Goal: Check status: Check status

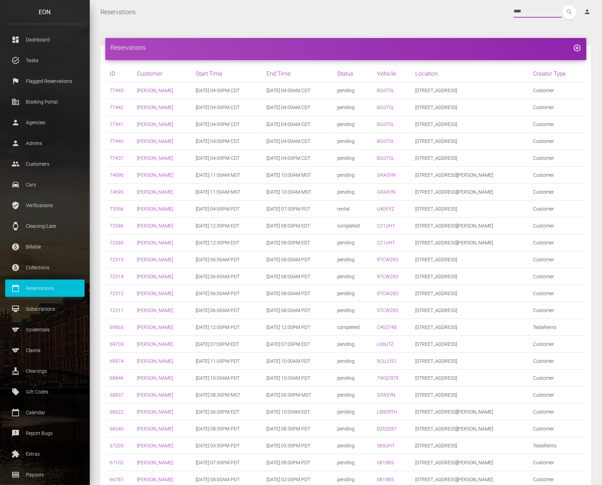
click at [513, 12] on input "****" at bounding box center [537, 11] width 48 height 12
paste input "text"
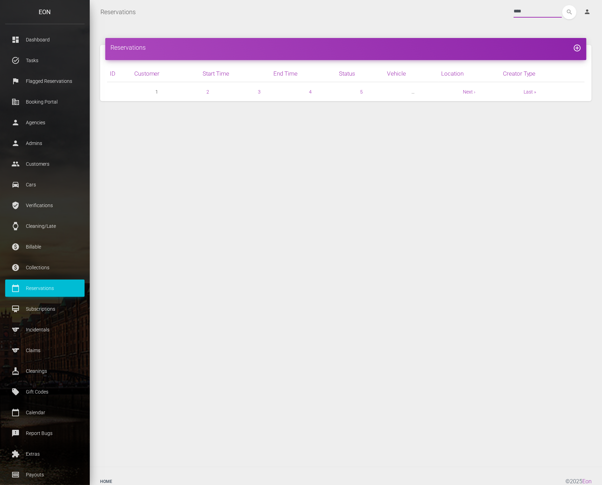
type input "****"
click at [562, 5] on button "search" at bounding box center [569, 12] width 14 height 14
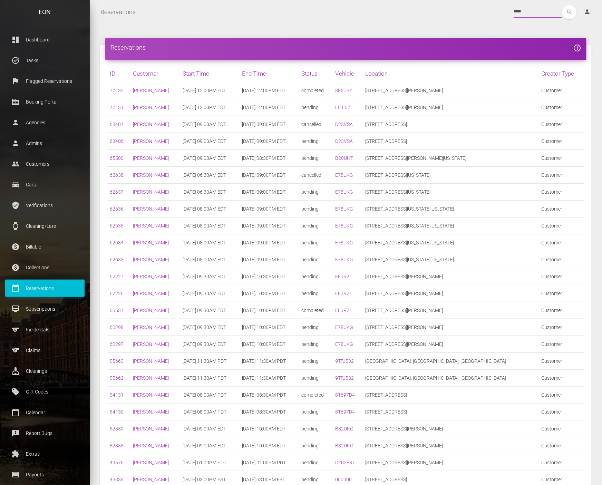
click at [515, 9] on input "****" at bounding box center [537, 11] width 48 height 12
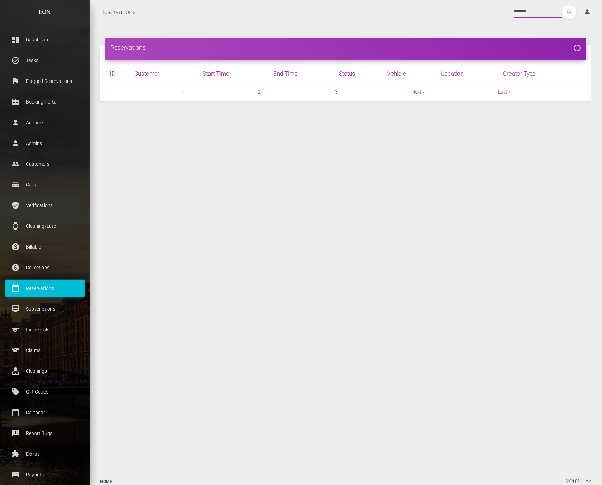
type input "*******"
click at [562, 5] on button "search" at bounding box center [569, 12] width 14 height 14
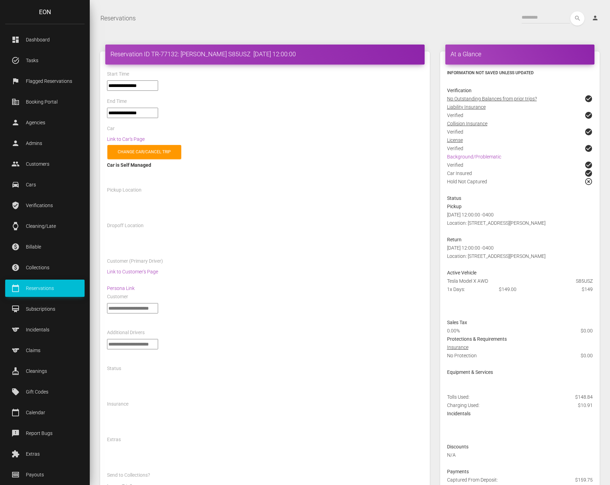
select select "*****"
select select
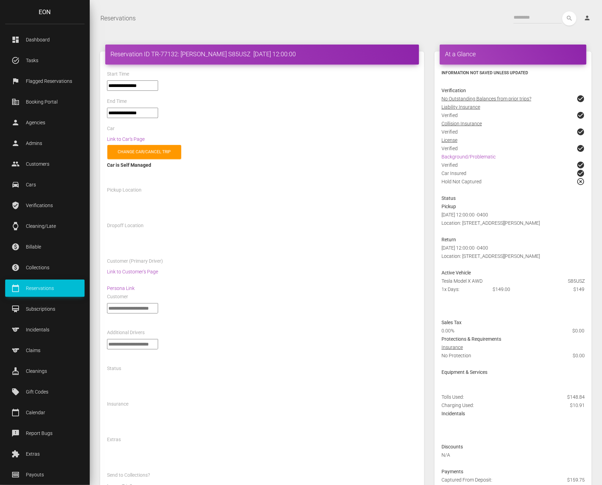
select select "*****"
select select
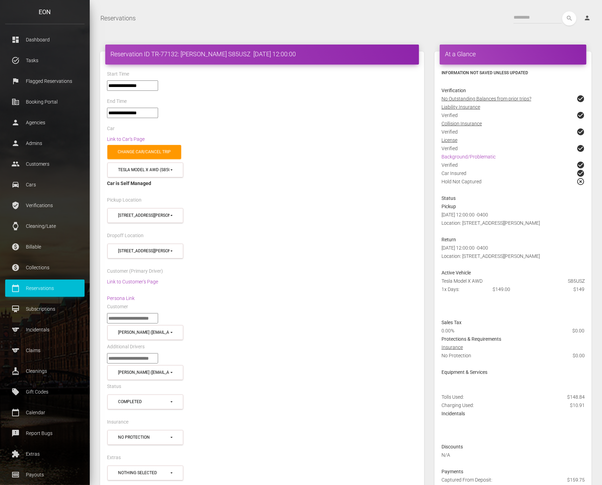
click at [299, 150] on div "Change car/cancel trip" at bounding box center [262, 152] width 321 height 18
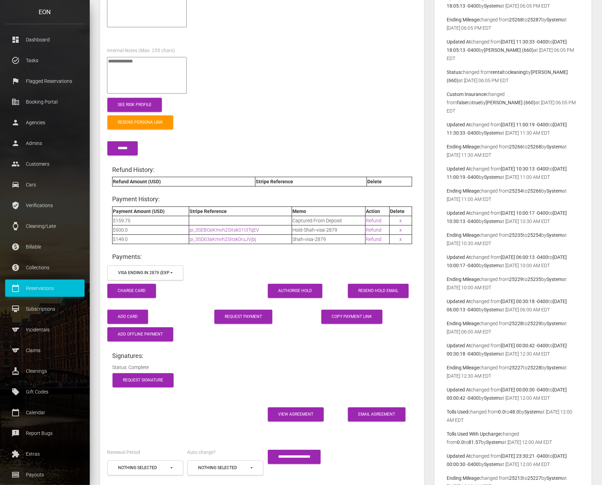
scroll to position [880, 0]
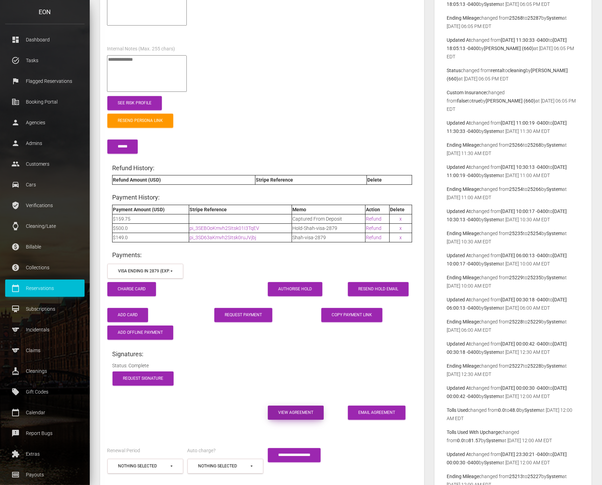
click at [290, 405] on link "View Agreement" at bounding box center [296, 412] width 56 height 14
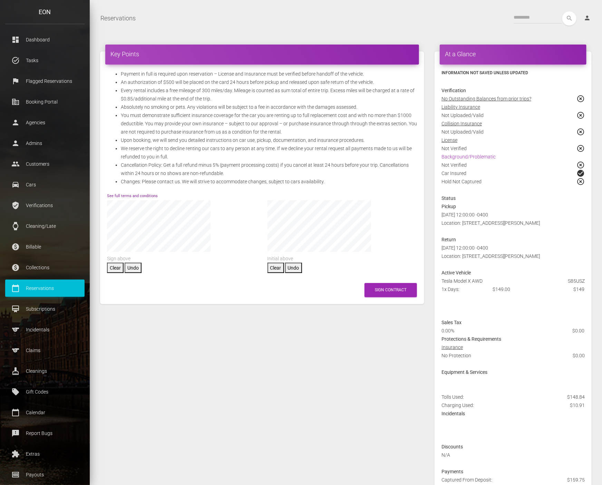
click at [140, 195] on link "See full terms and conditions" at bounding box center [132, 196] width 51 height 4
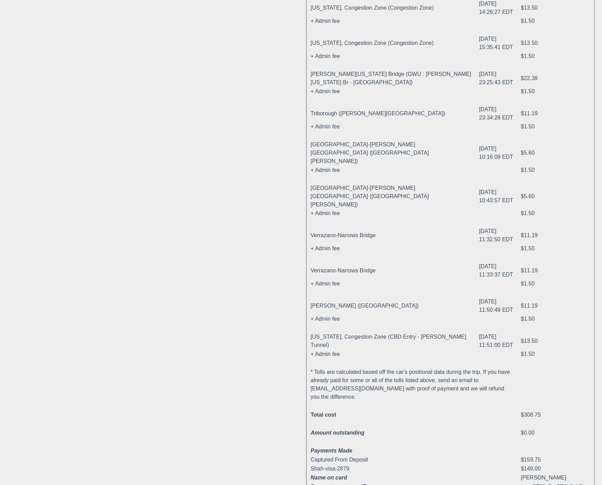
scroll to position [414, 0]
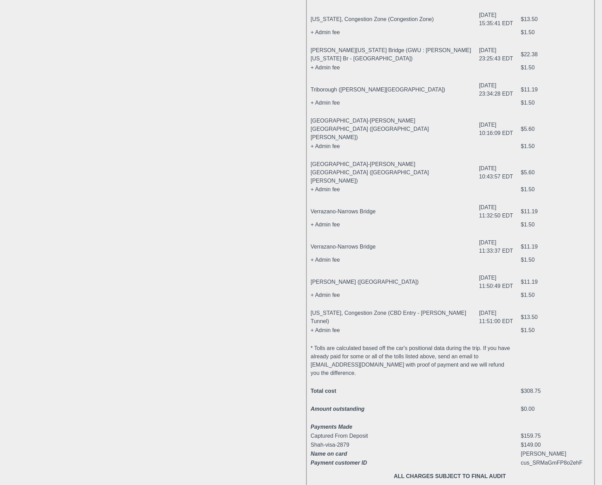
click at [114, 358] on div "Terms and Conditions Payment in full is required upon reservation – License and…" at bounding box center [151, 61] width 299 height 857
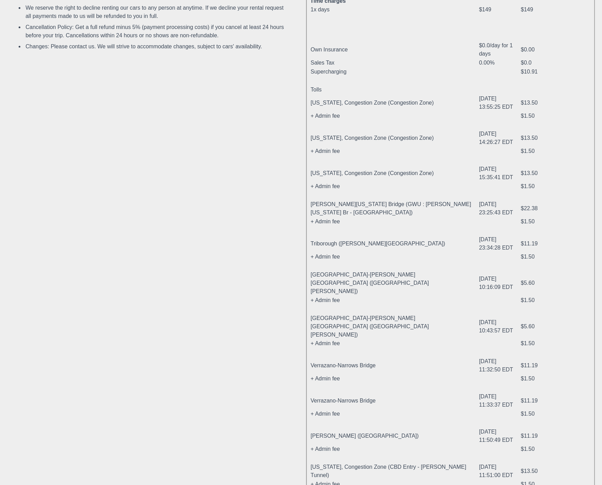
scroll to position [259, 0]
click at [229, 250] on div "Terms and Conditions Payment in full is required upon reservation – License and…" at bounding box center [151, 216] width 299 height 857
drag, startPoint x: 306, startPoint y: 139, endPoint x: 526, endPoint y: 151, distance: 219.8
click at [527, 153] on tbody "1x days $149 $149 Own Insurance $0.0/day for 1 days $0.00 Sales Tax 0.00% $0.0 …" at bounding box center [449, 315] width 279 height 616
copy tbody "[US_STATE], Congestion Zone (Congestion Zone) [DATE] 14:26:27 EDT $13.50 + Admi…"
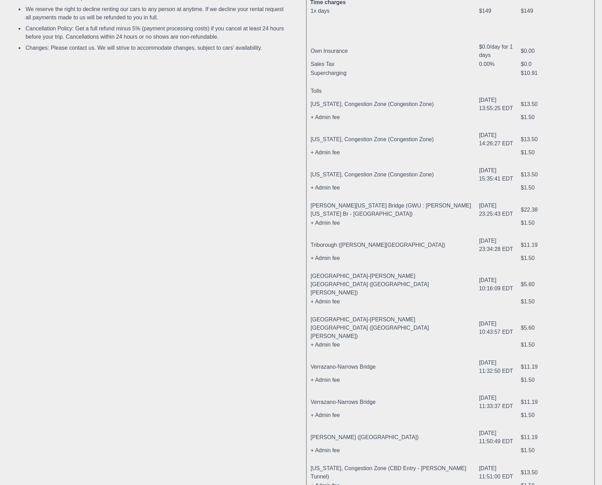
click at [432, 179] on td "New York, Congestion Zone (Congestion Zone)" at bounding box center [394, 174] width 168 height 17
drag, startPoint x: 310, startPoint y: 173, endPoint x: 532, endPoint y: 184, distance: 223.2
click at [532, 184] on tbody "1x days $149 $149 Own Insurance $0.0/day for 1 days $0.00 Sales Tax 0.00% $0.0 …" at bounding box center [449, 315] width 279 height 616
drag, startPoint x: 457, startPoint y: 182, endPoint x: 435, endPoint y: 184, distance: 21.5
click at [456, 183] on td "+ Admin fee" at bounding box center [394, 187] width 168 height 9
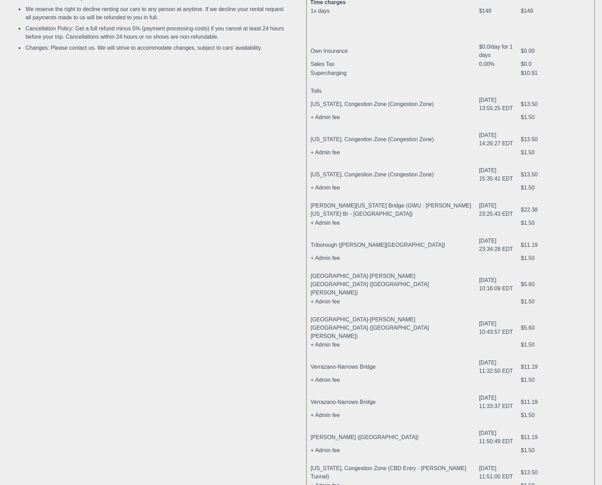
click at [316, 179] on td "New York, Congestion Zone (Congestion Zone)" at bounding box center [394, 174] width 168 height 17
drag, startPoint x: 306, startPoint y: 174, endPoint x: 527, endPoint y: 188, distance: 221.2
click at [527, 188] on tbody "1x days $149 $149 Own Insurance $0.0/day for 1 days $0.00 Sales Tax 0.00% $0.0 …" at bounding box center [449, 315] width 279 height 616
copy tbody "New York, Congestion Zone (Congestion Zone) 2025-10-04 15:35:41 EDT $13.50 + Ad…"
click at [423, 247] on td "Triborough (Robert F. Kennedy Bridge)" at bounding box center [394, 244] width 168 height 17
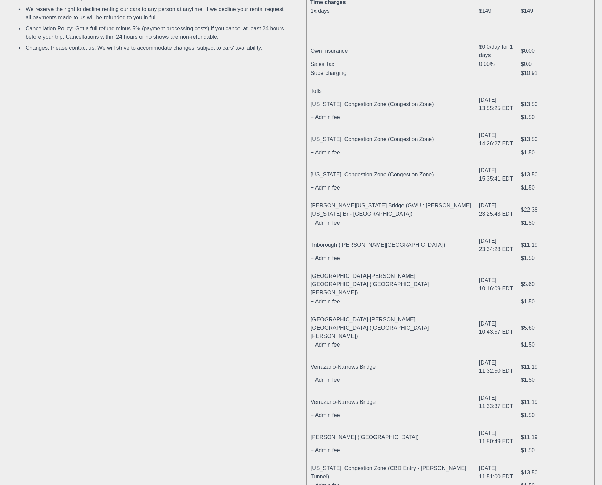
drag, startPoint x: 327, startPoint y: 382, endPoint x: 531, endPoint y: 399, distance: 204.9
click at [531, 399] on tbody "1x days $149 $149 Own Insurance $0.0/day for 1 days $0.00 Sales Tax 0.00% $0.0 …" at bounding box center [449, 315] width 279 height 616
copy tbody "errazano-Narrows Bridge 2025-10-05 11:33:37 EDT $11.19 + Admin fee $1.50"
click at [431, 254] on td "+ Admin fee" at bounding box center [394, 258] width 168 height 9
drag, startPoint x: 308, startPoint y: 349, endPoint x: 534, endPoint y: 360, distance: 226.0
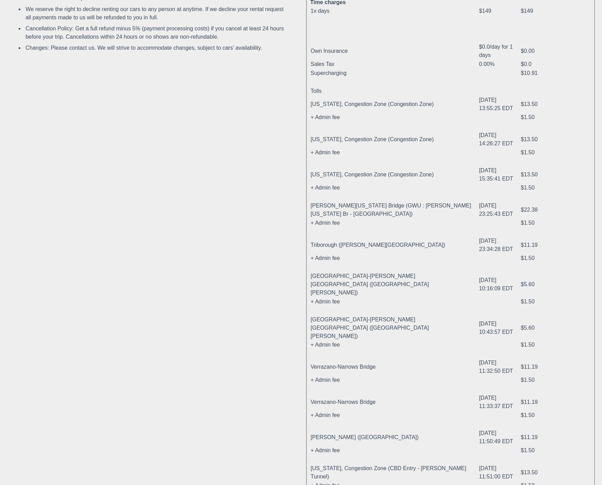
click at [534, 360] on tbody "1x days $149 $149 Own Insurance $0.0/day for 1 days $0.00 Sales Tax 0.00% $0.0 …" at bounding box center [449, 315] width 279 height 616
click at [437, 359] on td "Verrazano-Narrows Bridge" at bounding box center [394, 367] width 168 height 17
click at [548, 350] on td at bounding box center [554, 354] width 69 height 9
drag, startPoint x: 308, startPoint y: 350, endPoint x: 531, endPoint y: 364, distance: 223.0
click at [531, 364] on tbody "1x days $149 $149 Own Insurance $0.0/day for 1 days $0.00 Sales Tax 0.00% $0.0 …" at bounding box center [449, 315] width 279 height 616
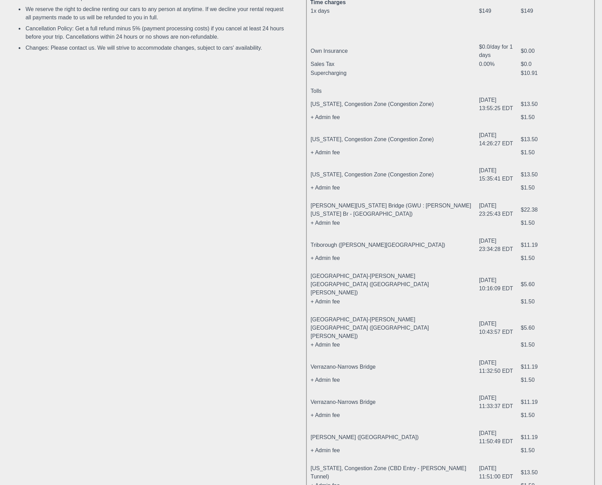
click at [404, 376] on td "+ Admin fee" at bounding box center [394, 380] width 168 height 9
click at [348, 376] on td "+ Admin fee" at bounding box center [394, 380] width 168 height 9
drag, startPoint x: 307, startPoint y: 349, endPoint x: 533, endPoint y: 363, distance: 226.8
click at [533, 363] on tbody "1x days $149 $149 Own Insurance $0.0/day for 1 days $0.00 Sales Tax 0.00% $0.0 …" at bounding box center [449, 315] width 279 height 616
copy tbody "Verrazano-Narrows Bridge 2025-10-05 11:32:50 EDT $11.19 + Admin fee $1.50"
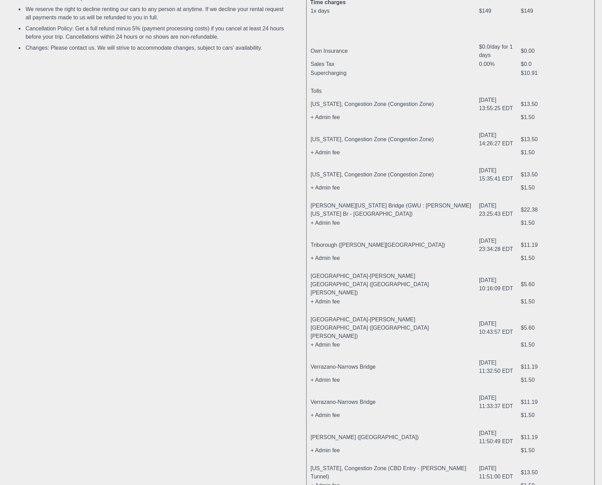
click at [441, 218] on td "+ Admin fee" at bounding box center [394, 222] width 168 height 9
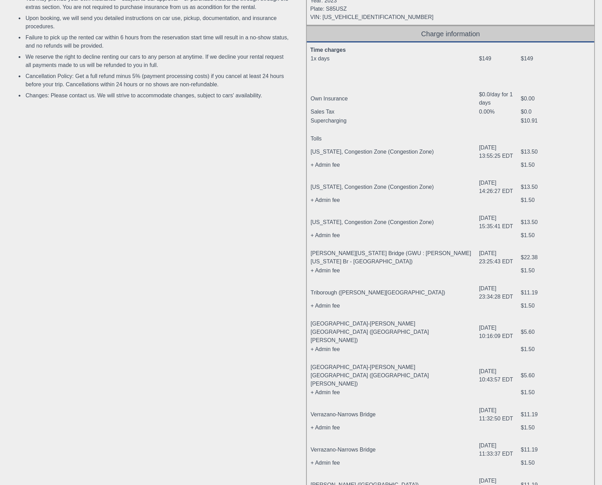
scroll to position [207, 0]
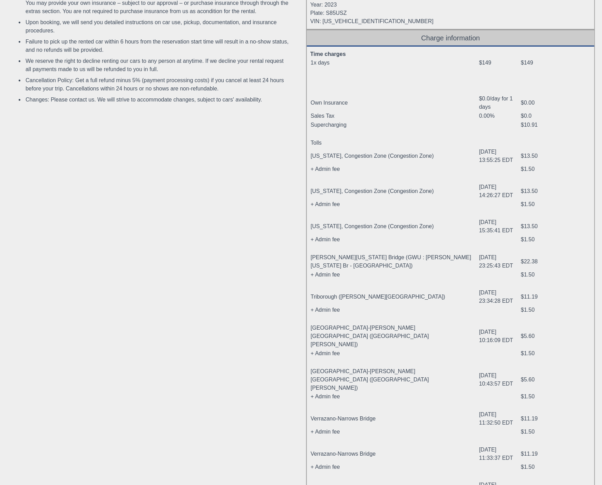
click at [449, 179] on td at bounding box center [394, 178] width 168 height 9
drag, startPoint x: 307, startPoint y: 155, endPoint x: 530, endPoint y: 166, distance: 222.9
click at [530, 166] on tbody "1x days $149 $149 Own Insurance $0.0/day for 1 days $0.00 Sales Tax 0.00% $0.0 …" at bounding box center [449, 366] width 279 height 616
copy tbody "New York, Congestion Zone (Congestion Zone) 2025-10-04 13:55:25 EDT $13.50 + Ad…"
click at [479, 367] on td "2025-10-05 10:43:57 EDT" at bounding box center [500, 380] width 42 height 26
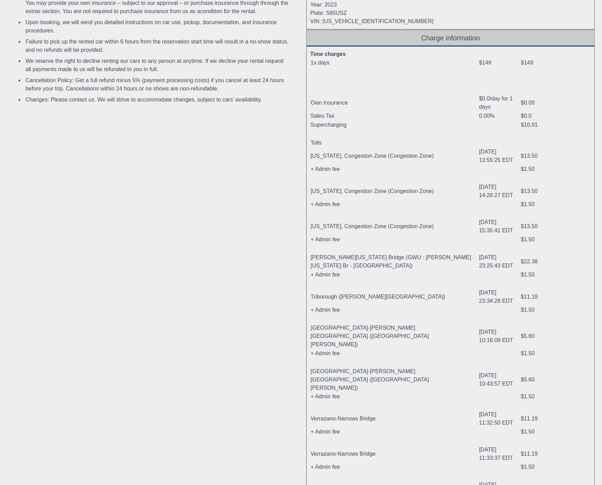
click at [439, 349] on td "+ Admin fee" at bounding box center [394, 353] width 168 height 9
drag, startPoint x: 284, startPoint y: 238, endPoint x: 282, endPoint y: 235, distance: 3.6
click at [284, 238] on div "Terms and Conditions Payment in full is required upon reservation – License and…" at bounding box center [151, 268] width 299 height 857
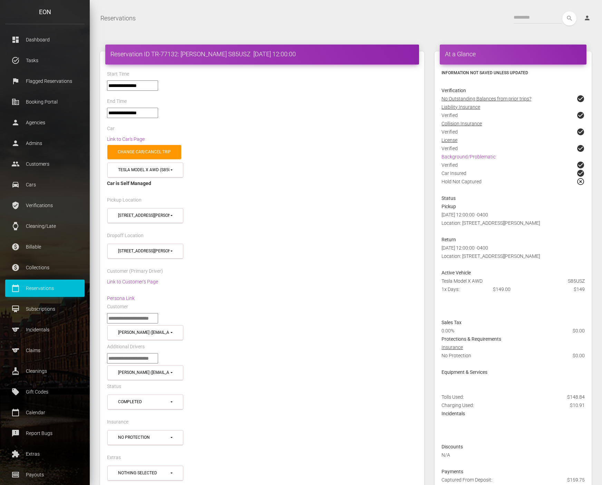
select select "*****"
select select
click at [163, 53] on h4 "Reservation ID TR-77132: Darshan Shah S85USZ 2025-10-04 12:00:00" at bounding box center [261, 54] width 303 height 9
click at [164, 53] on h4 "Reservation ID TR-77132: Darshan Shah S85USZ 2025-10-04 12:00:00" at bounding box center [261, 54] width 303 height 9
copy h4 "77132"
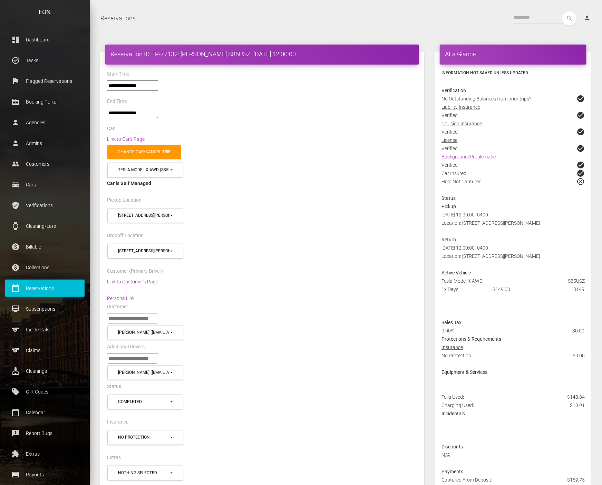
drag, startPoint x: 196, startPoint y: 102, endPoint x: 295, endPoint y: 2, distance: 140.5
click at [196, 101] on div "End Time" at bounding box center [262, 102] width 321 height 11
drag, startPoint x: 242, startPoint y: 51, endPoint x: 99, endPoint y: 55, distance: 142.9
copy h4 "Reservation ID TR-77132: Darshan Shah S85USZ"
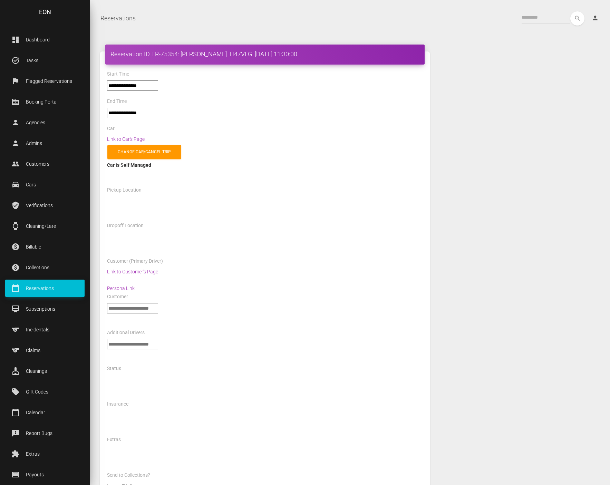
select select "*****"
select select
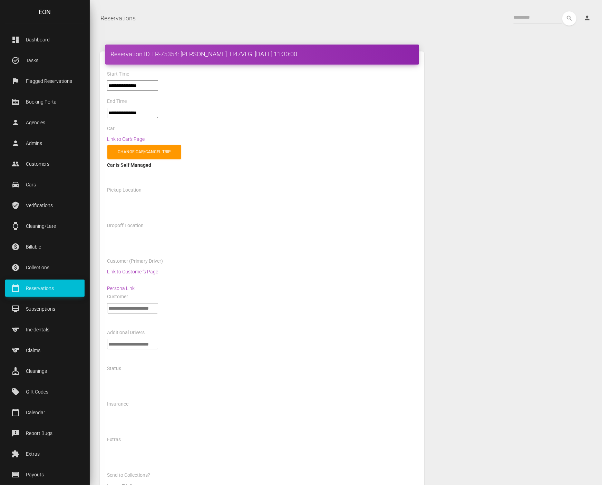
select select "*****"
select select
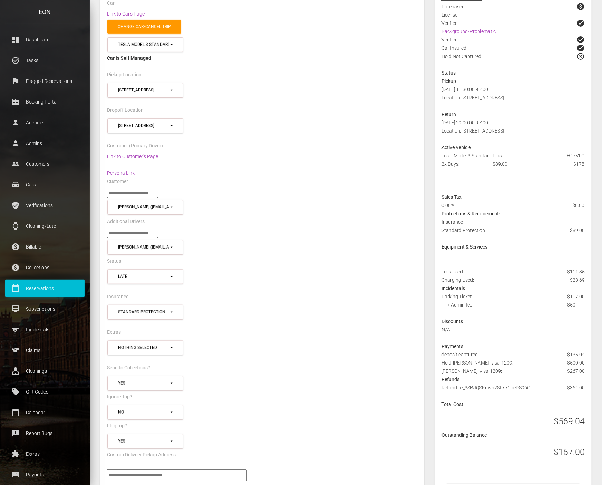
scroll to position [104, 0]
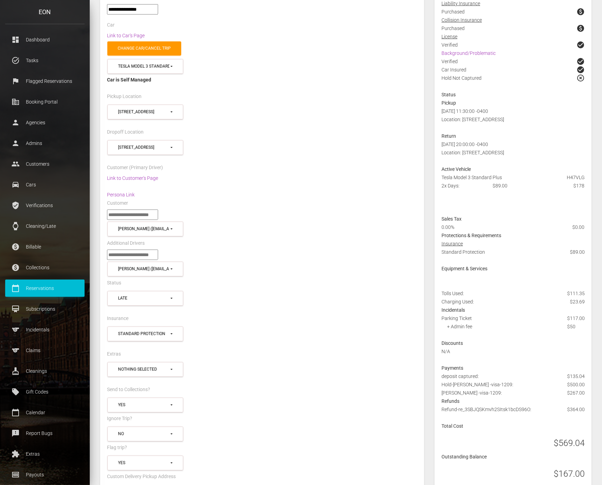
click at [200, 22] on div "Car" at bounding box center [262, 26] width 321 height 11
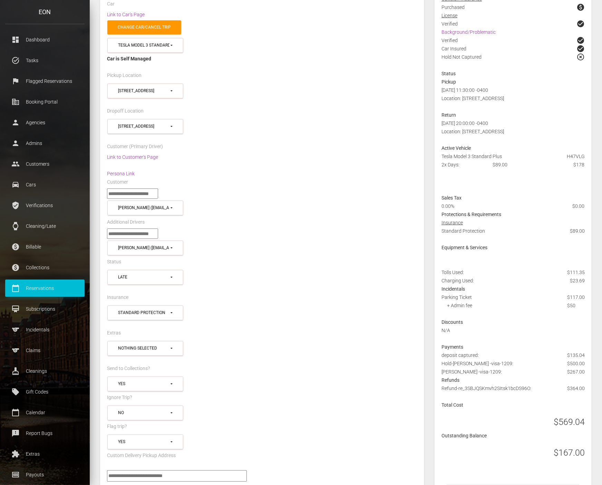
scroll to position [207, 0]
